Goal: Transaction & Acquisition: Purchase product/service

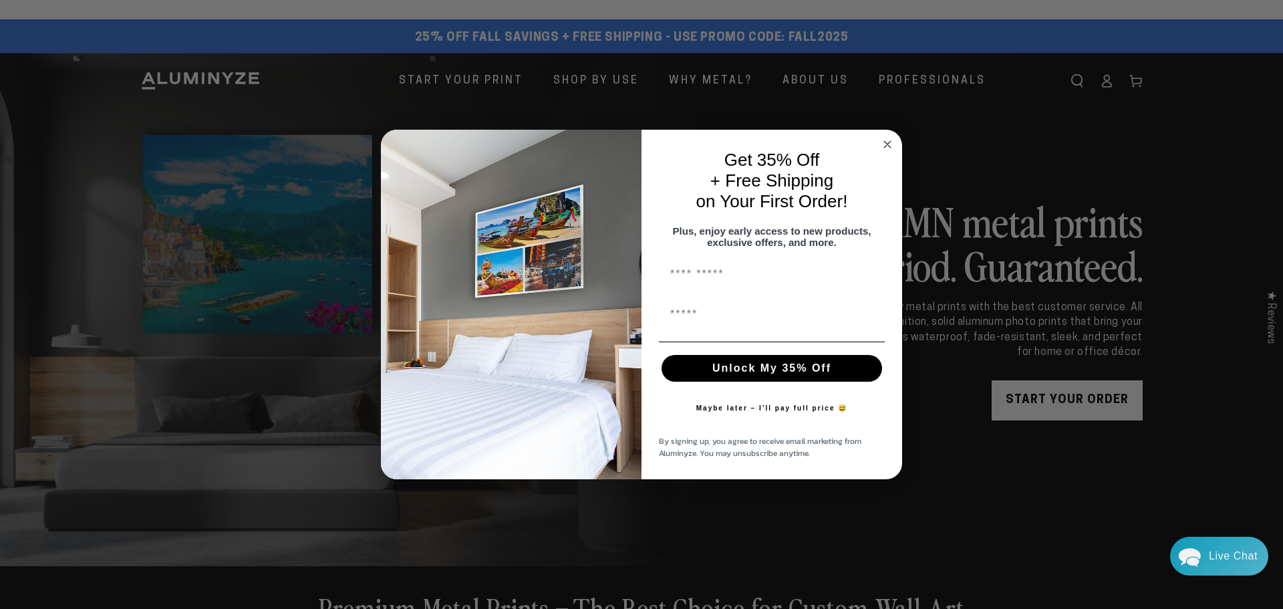
click at [884, 137] on circle "Close dialog" at bounding box center [887, 143] width 15 height 15
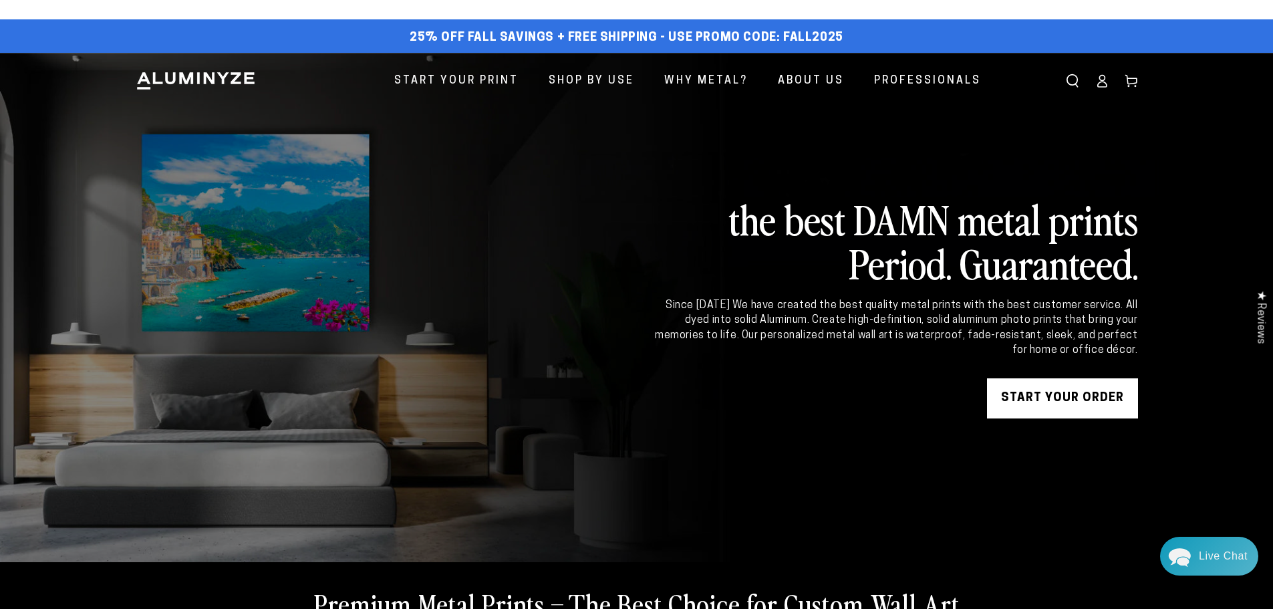
click at [1060, 398] on link "START YOUR Order" at bounding box center [1062, 398] width 151 height 40
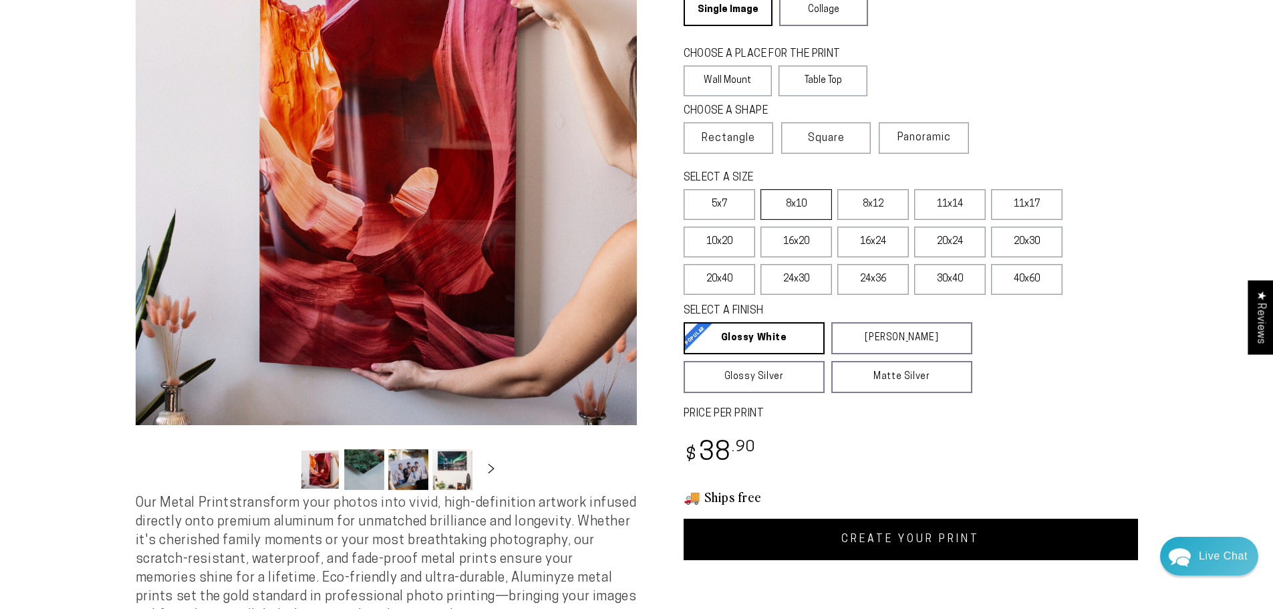
scroll to position [200, 0]
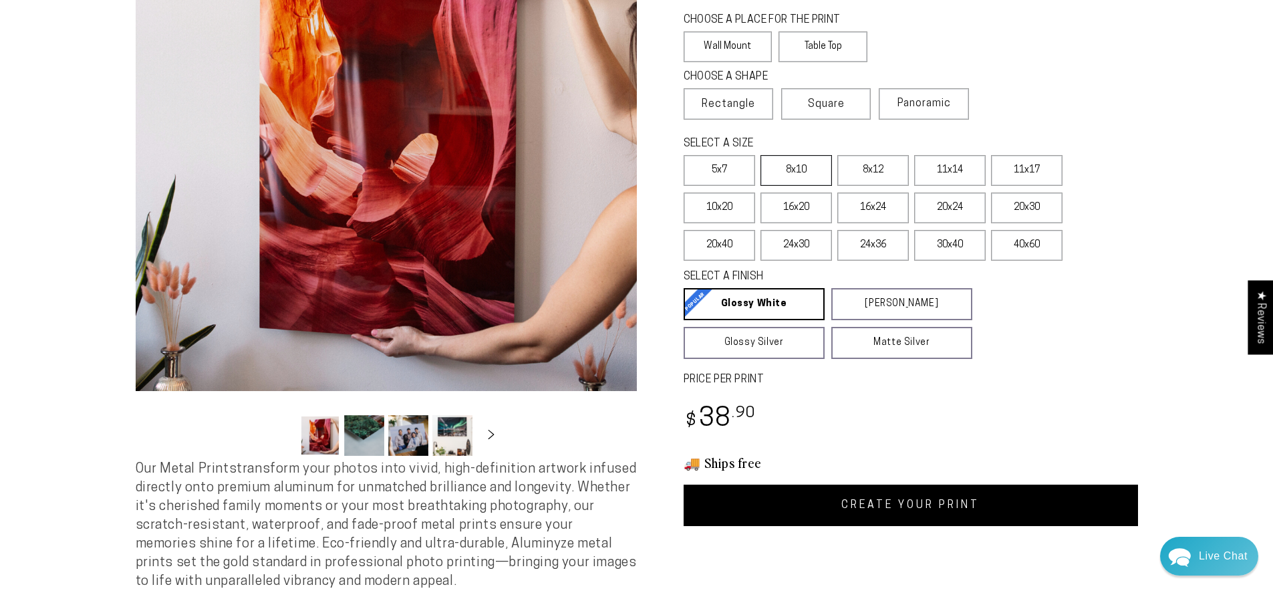
click at [803, 170] on label "8x10" at bounding box center [797, 170] width 72 height 31
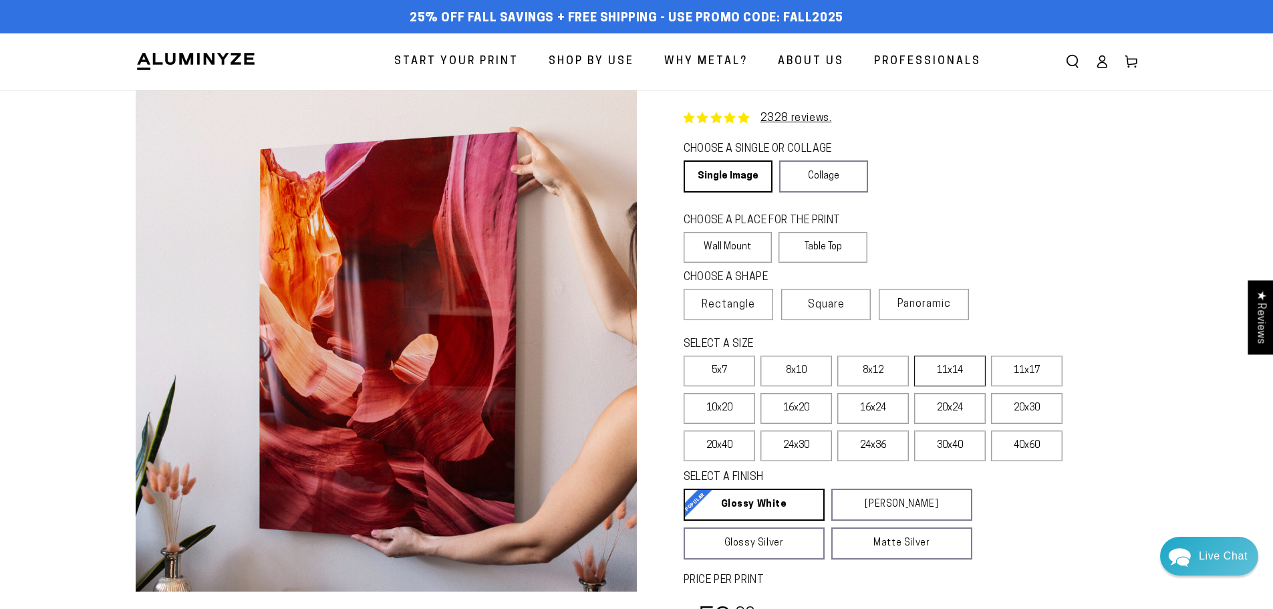
click at [972, 368] on label "11x14" at bounding box center [950, 371] width 72 height 31
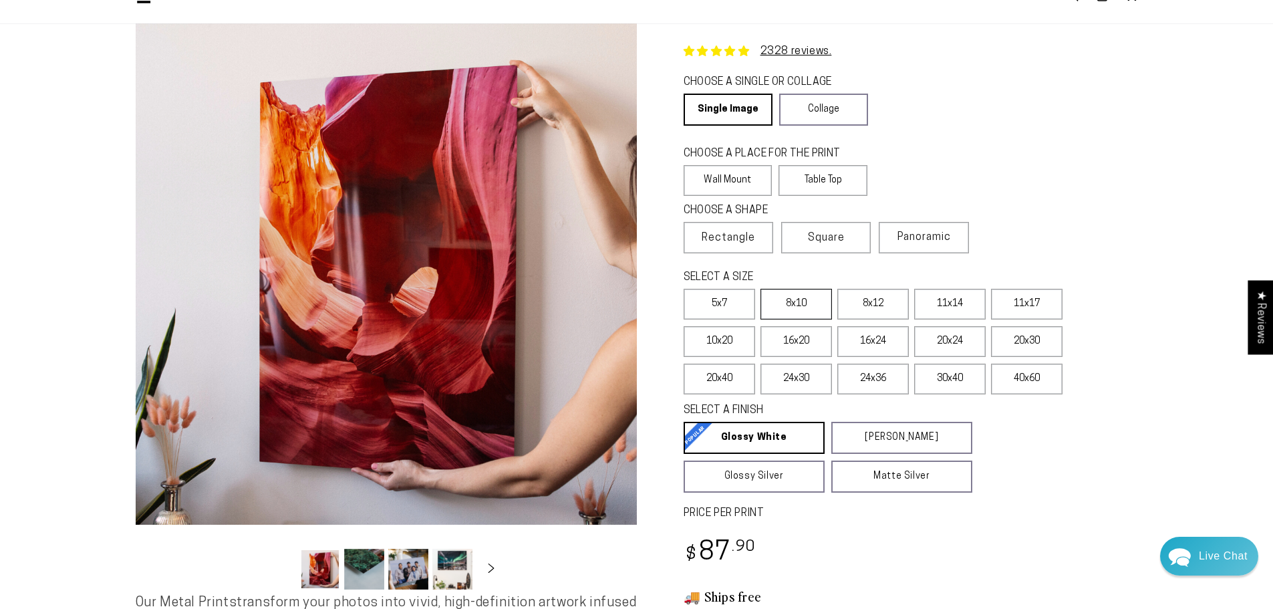
click at [821, 302] on label "8x10" at bounding box center [797, 304] width 72 height 31
click at [875, 301] on label "8x12" at bounding box center [873, 304] width 72 height 31
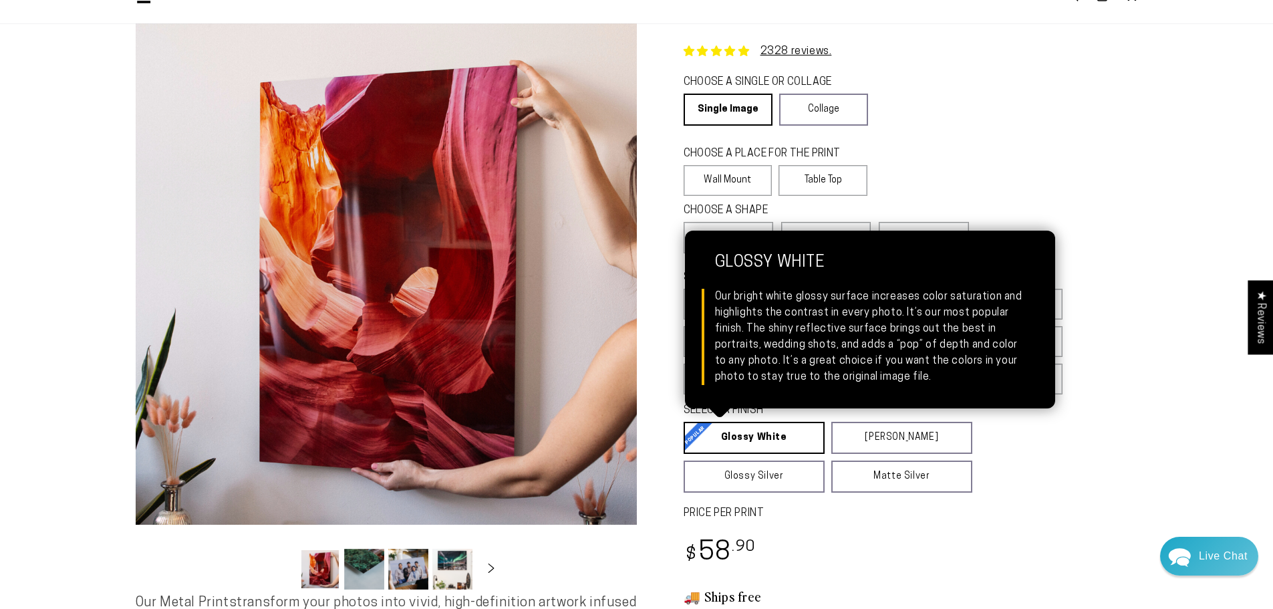
click at [763, 439] on link "Glossy White Glossy White Our bright white glossy surface increases color satur…" at bounding box center [754, 438] width 141 height 32
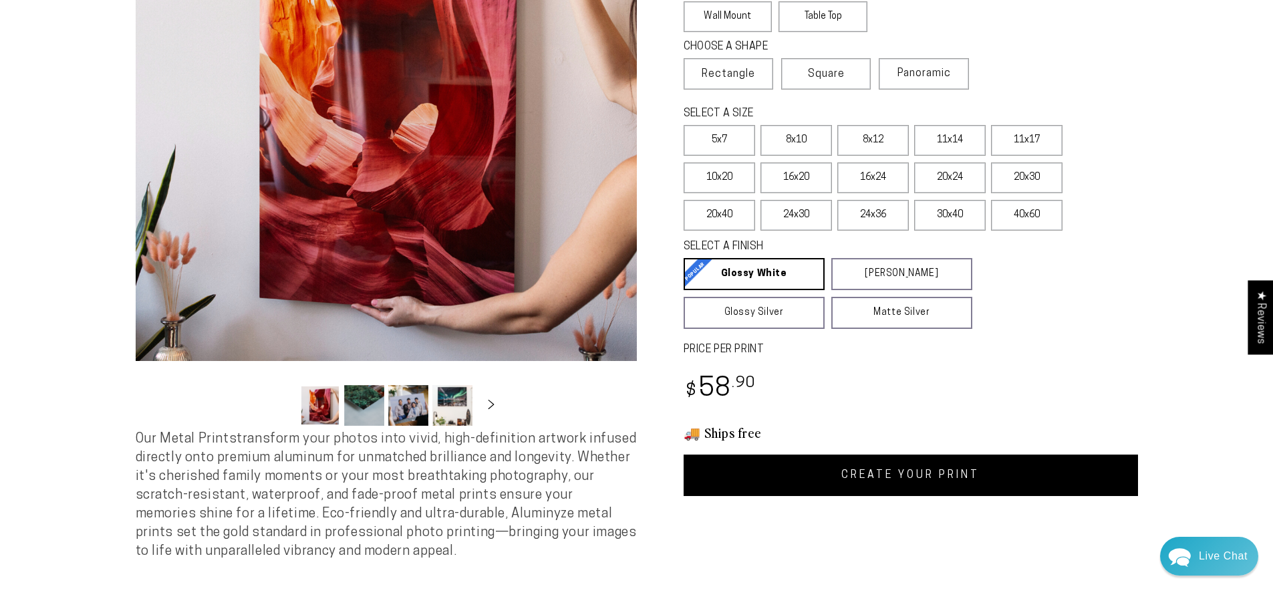
scroll to position [267, 0]
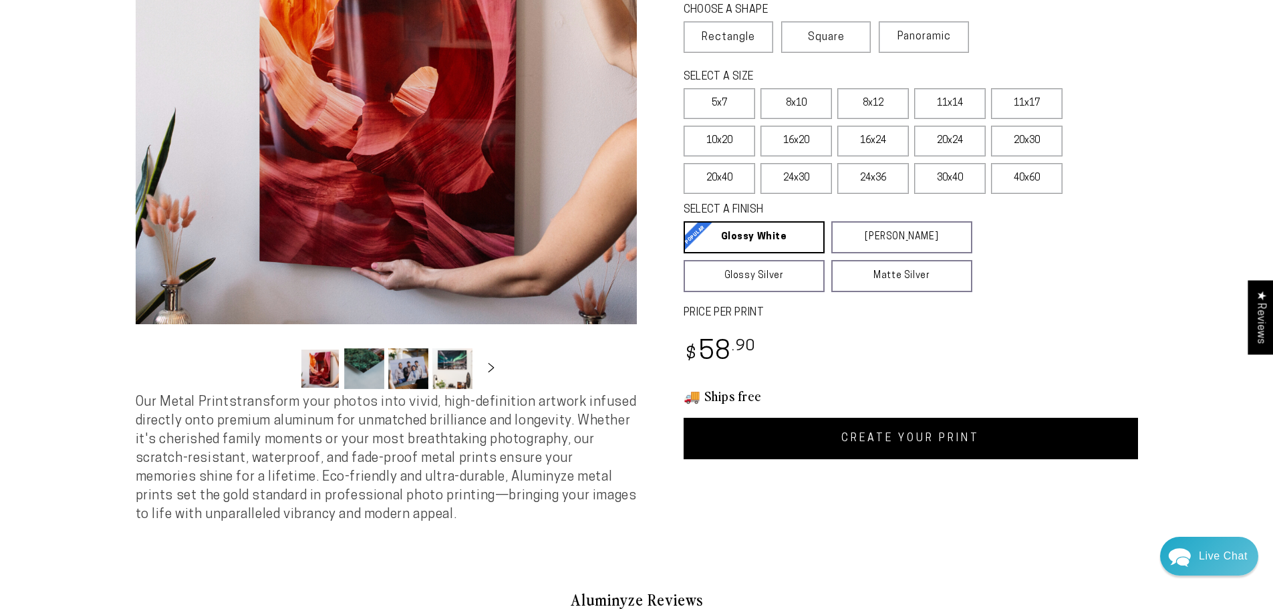
click at [897, 436] on link "CREATE YOUR PRINT" at bounding box center [911, 438] width 454 height 41
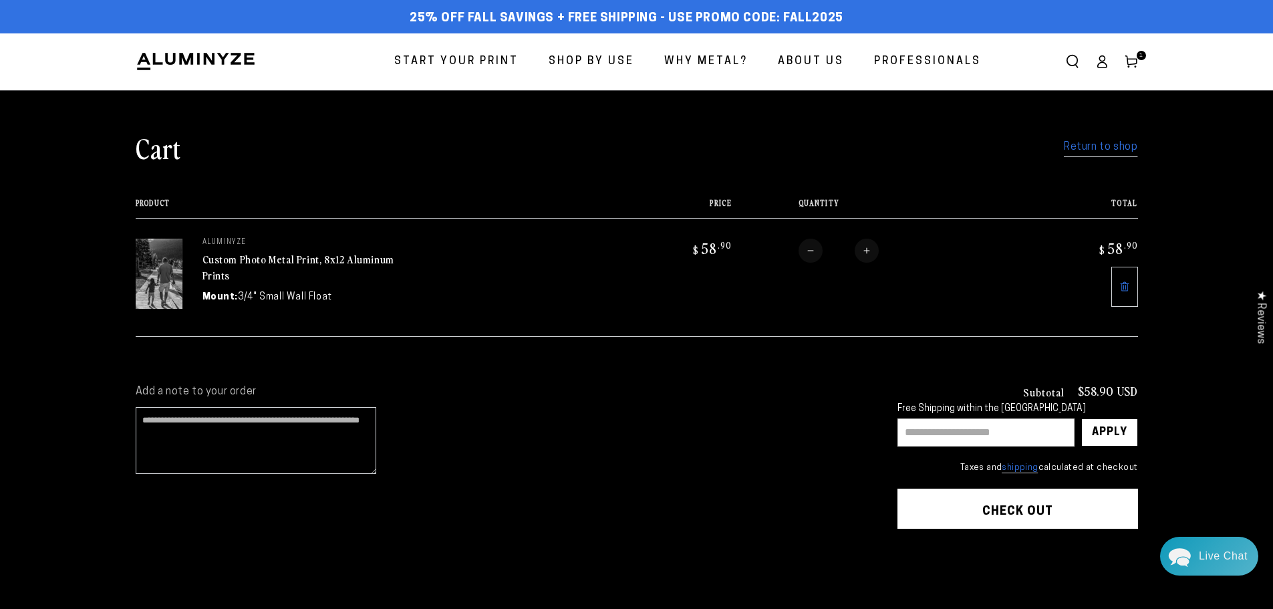
click at [921, 436] on input "text" at bounding box center [986, 432] width 177 height 28
type input "*****"
click at [1113, 443] on div "Apply" at bounding box center [1109, 432] width 35 height 27
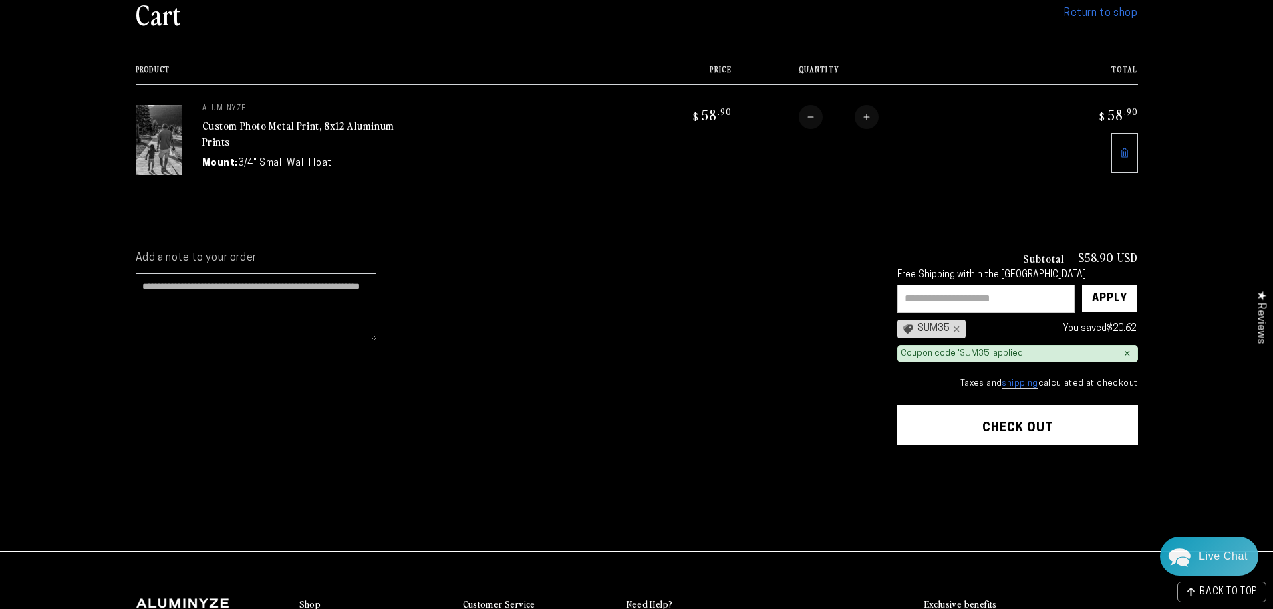
scroll to position [67, 0]
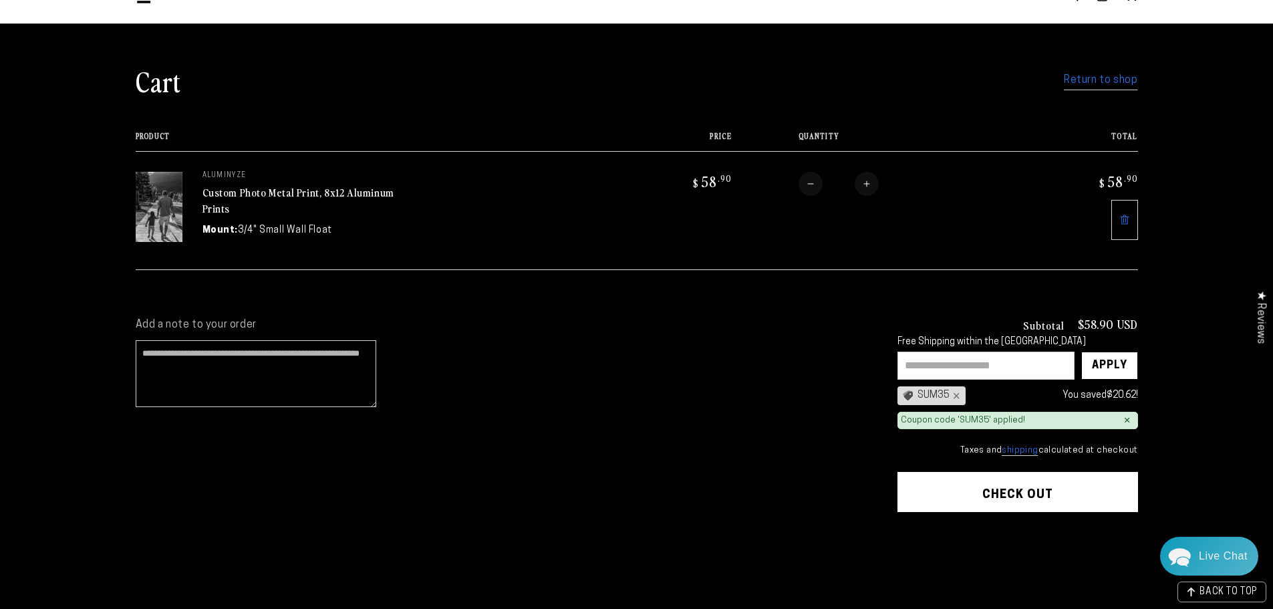
click at [1023, 497] on button "Check out" at bounding box center [1018, 492] width 241 height 40
